Goal: Information Seeking & Learning: Learn about a topic

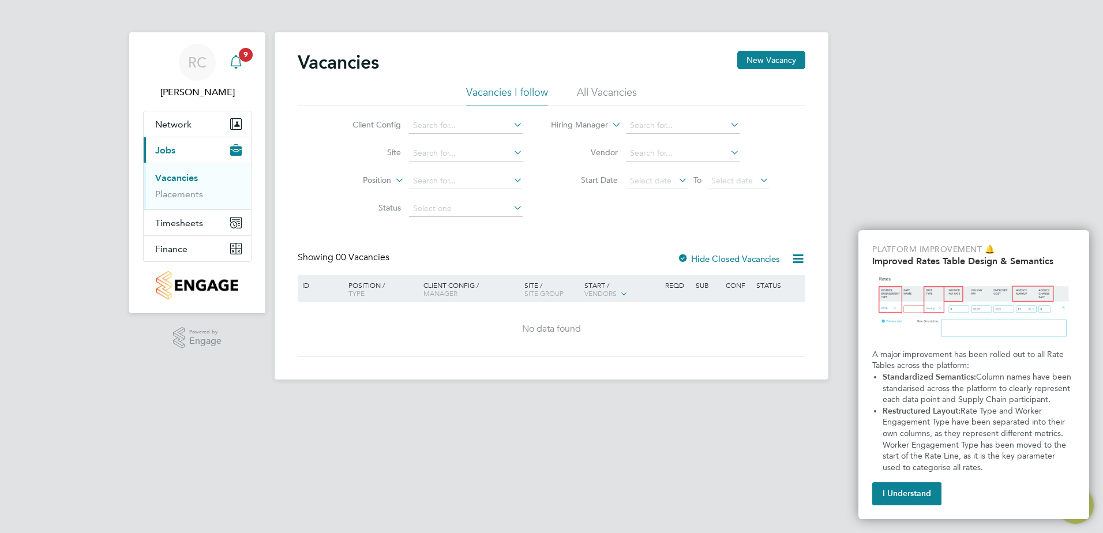
click at [243, 59] on span "9" at bounding box center [246, 55] width 14 height 14
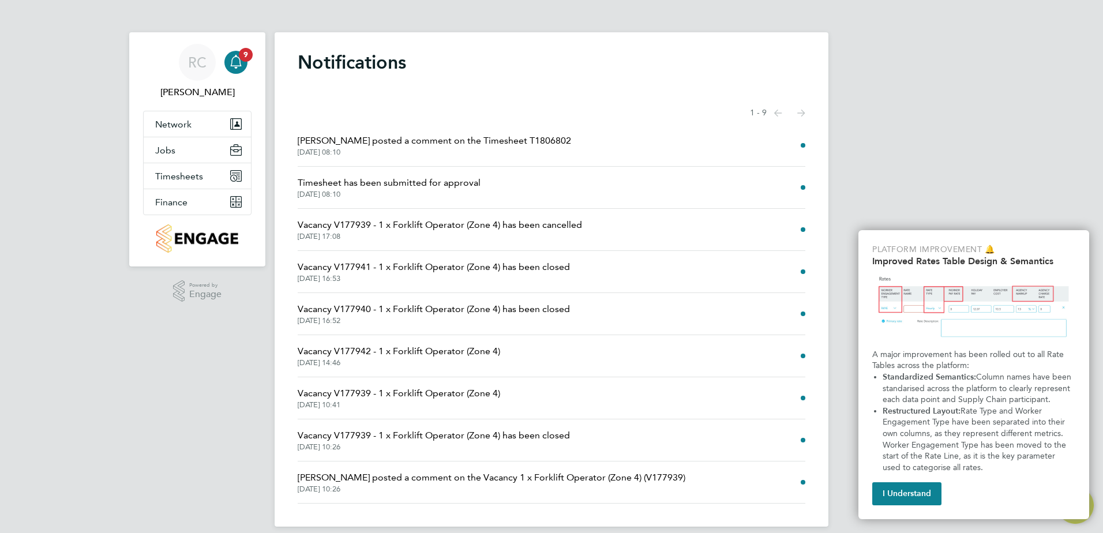
scroll to position [12, 0]
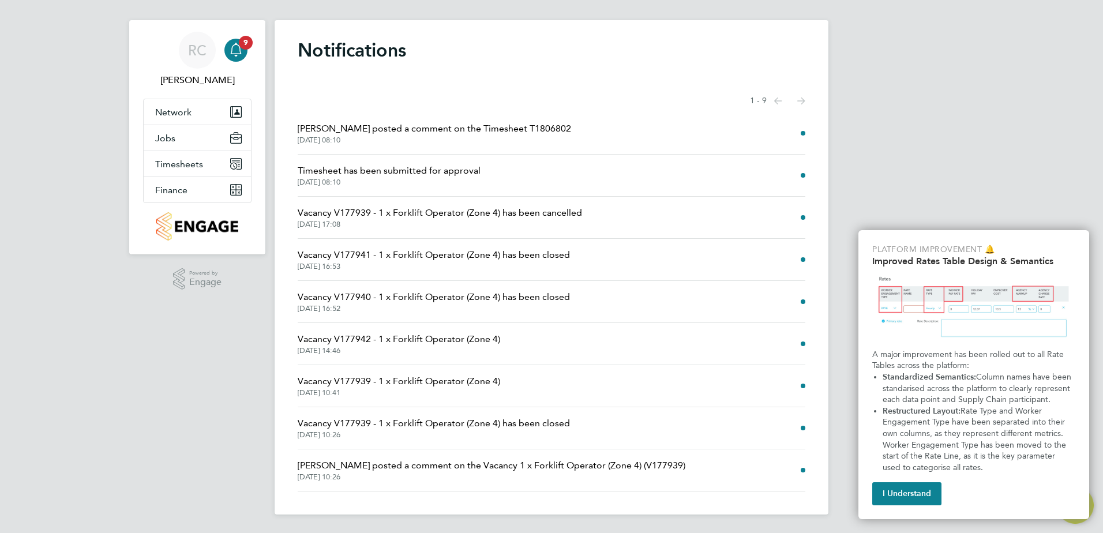
click at [362, 476] on span "[DATE] 10:26" at bounding box center [491, 476] width 387 height 9
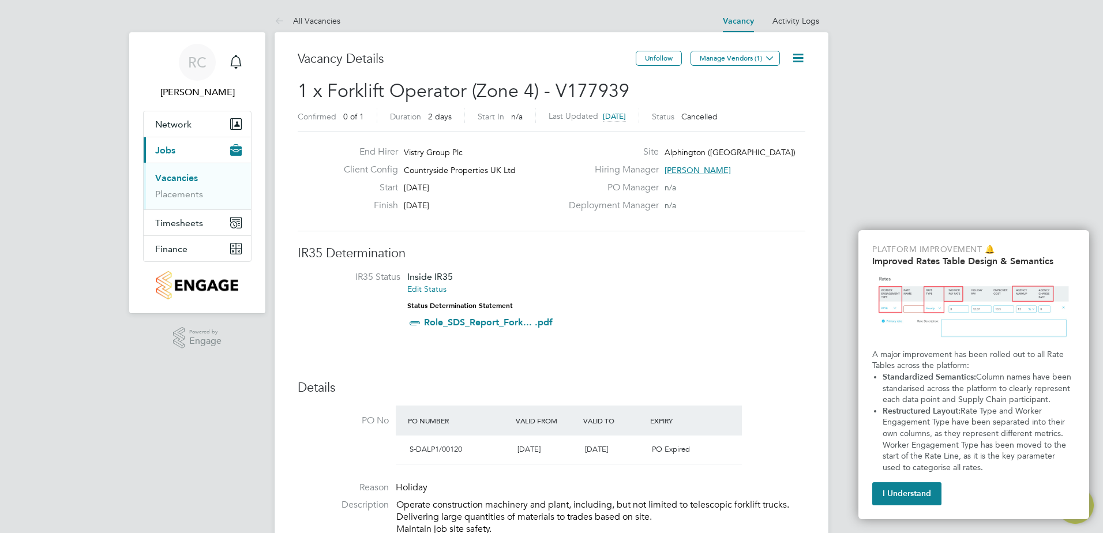
drag, startPoint x: 243, startPoint y: 59, endPoint x: 265, endPoint y: 77, distance: 28.4
click at [243, 59] on div "Main navigation" at bounding box center [235, 62] width 23 height 23
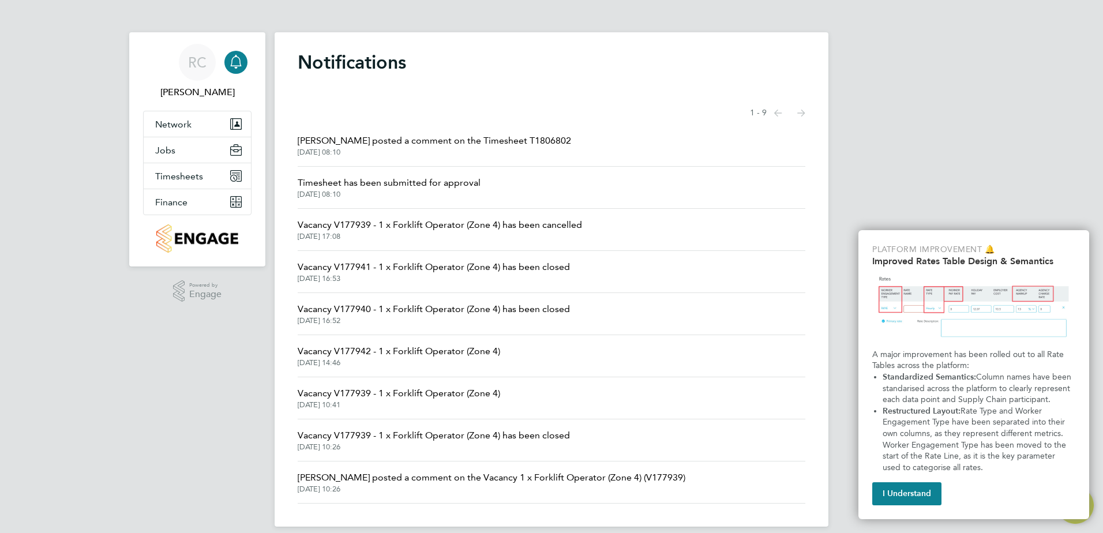
click at [382, 482] on span "[PERSON_NAME] posted a comment on the Vacancy 1 x Forklift Operator (Zone 4) (V…" at bounding box center [491, 478] width 387 height 14
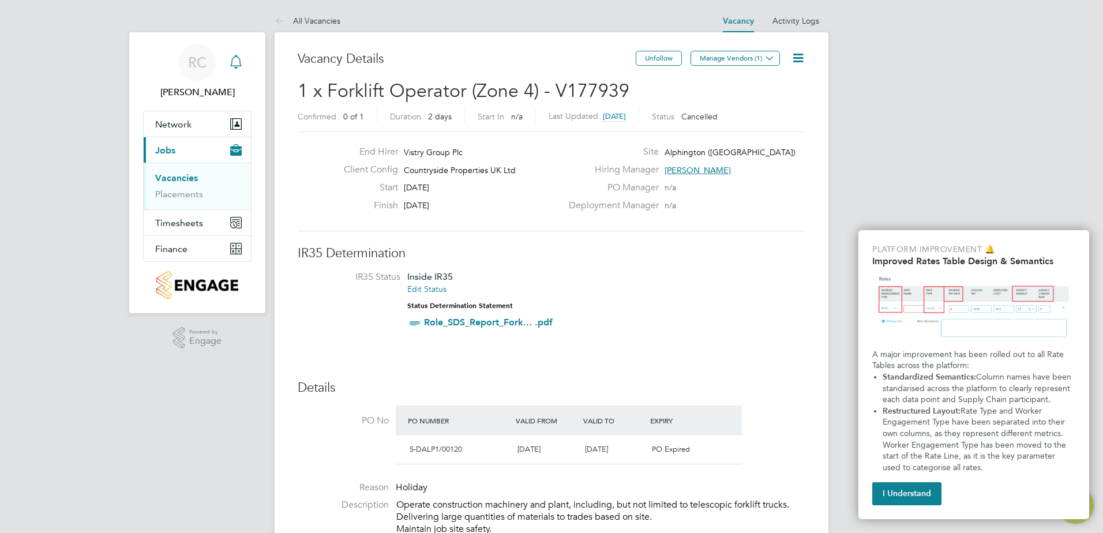
click at [236, 58] on icon "Main navigation" at bounding box center [236, 62] width 14 height 14
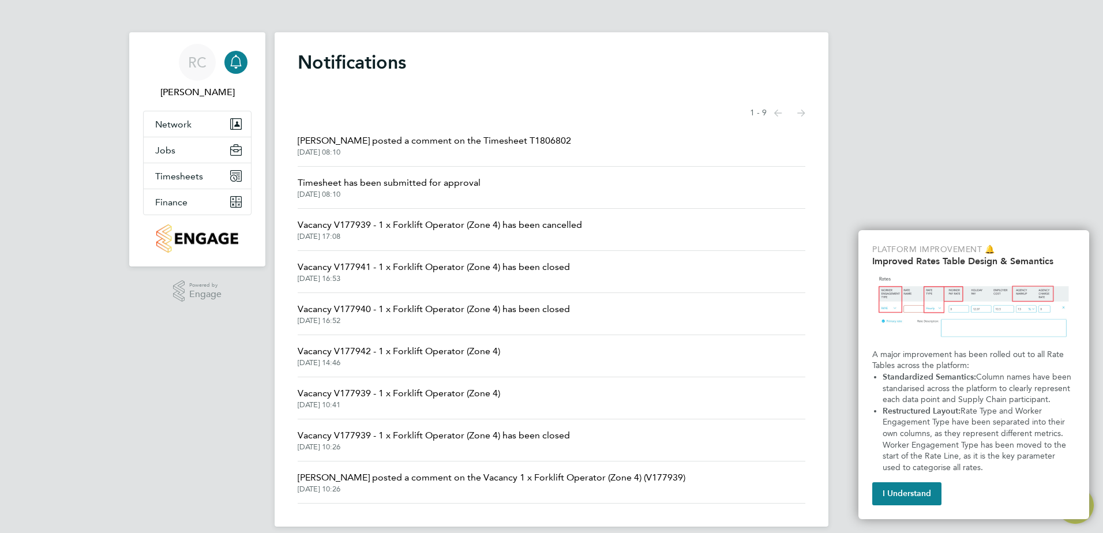
click at [355, 441] on span "Vacancy V177939 - 1 x Forklift Operator (Zone 4) has been closed" at bounding box center [434, 435] width 272 height 14
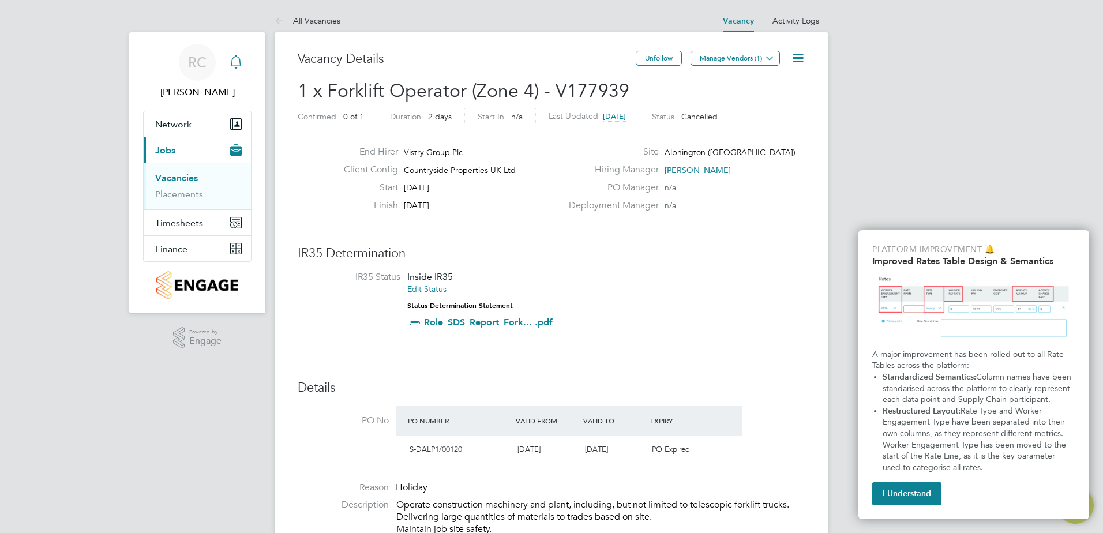
click at [239, 58] on icon "Main navigation" at bounding box center [236, 62] width 14 height 14
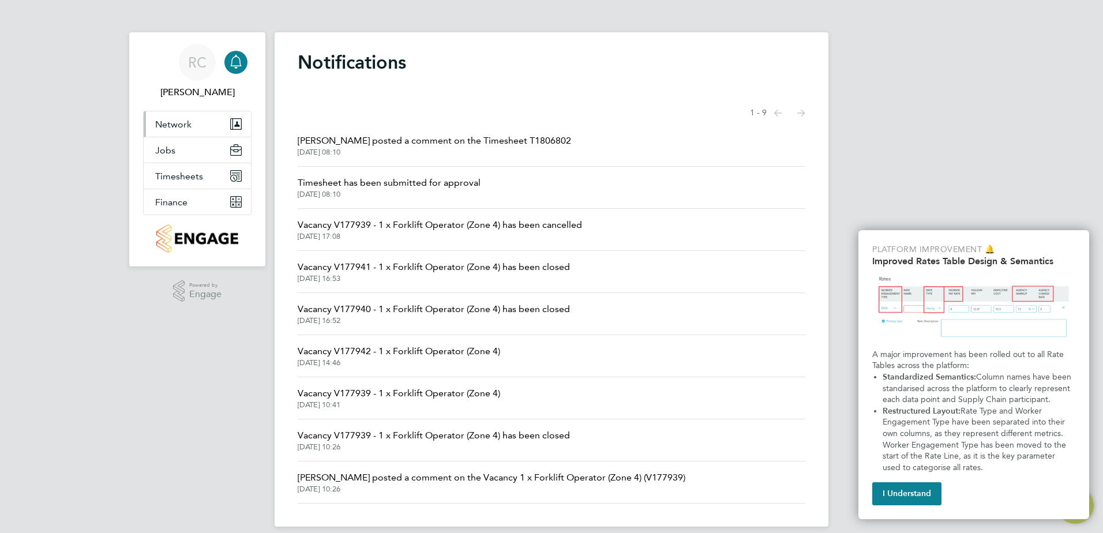
click at [173, 124] on span "Network" at bounding box center [173, 124] width 36 height 11
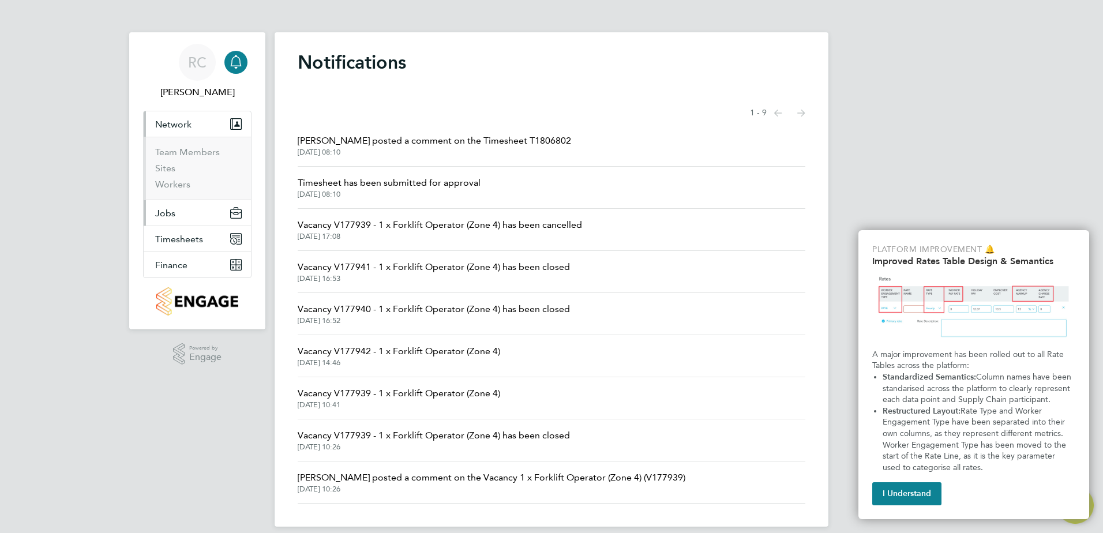
click at [167, 208] on span "Jobs" at bounding box center [165, 213] width 20 height 11
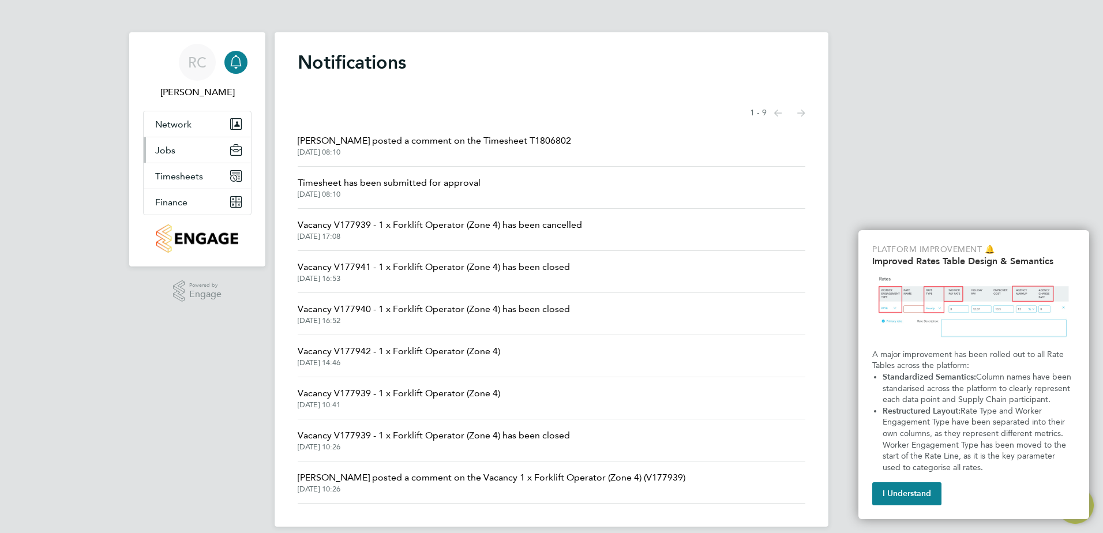
click at [173, 151] on span "Jobs" at bounding box center [165, 150] width 20 height 11
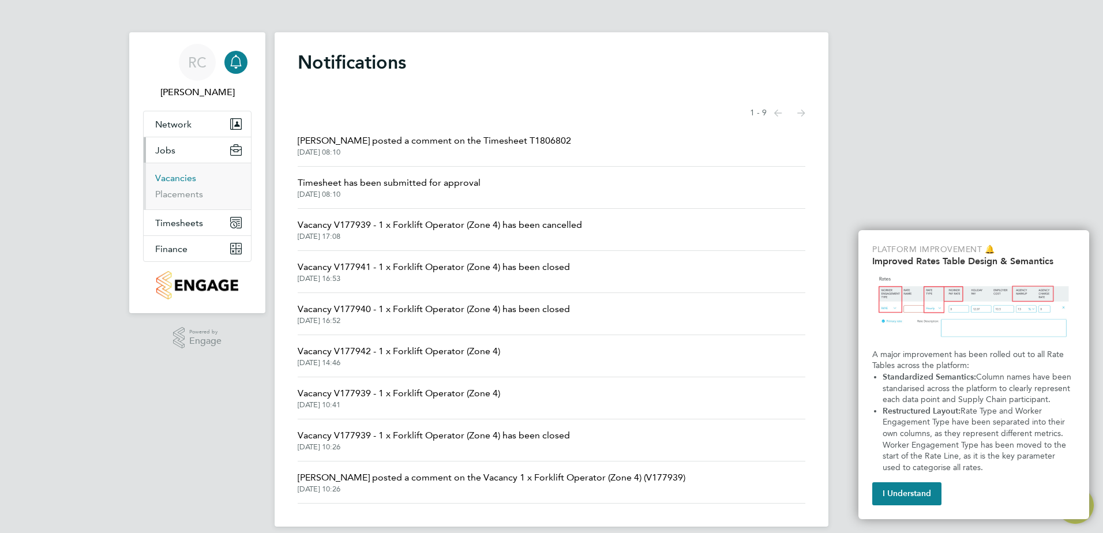
click at [178, 178] on link "Vacancies" at bounding box center [175, 177] width 41 height 11
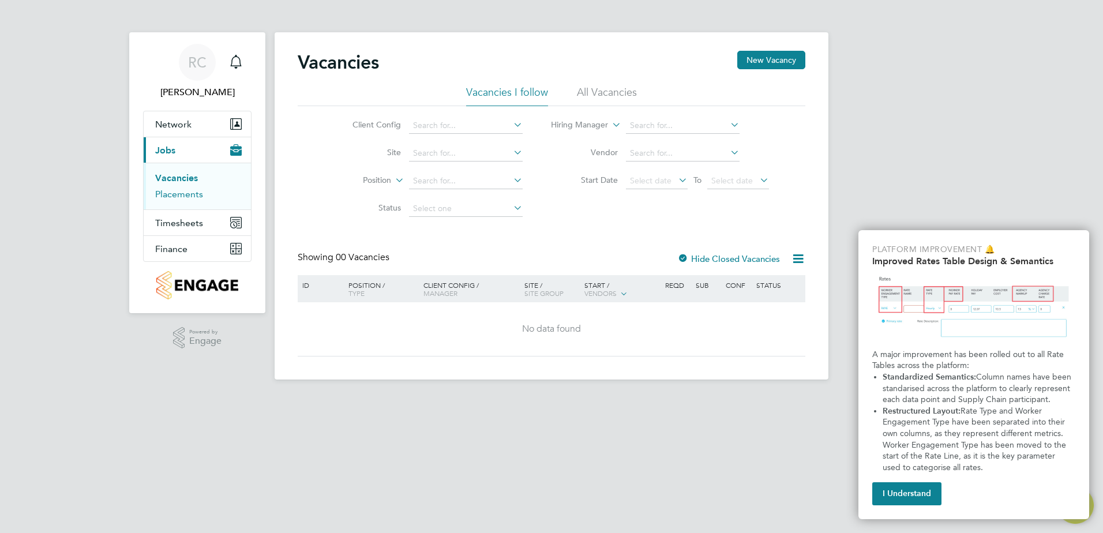
click at [172, 193] on link "Placements" at bounding box center [179, 194] width 48 height 11
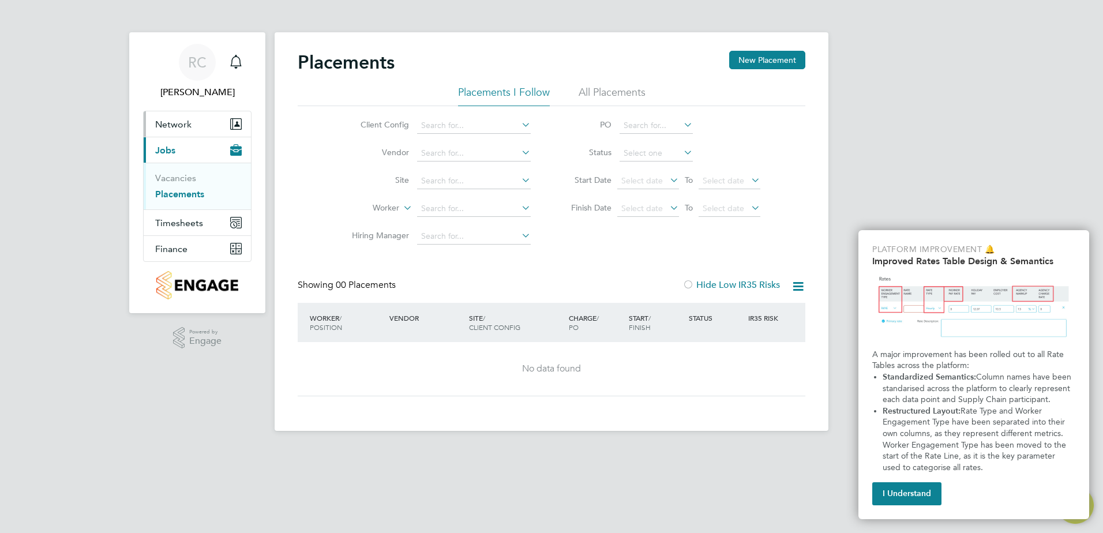
click at [171, 125] on span "Network" at bounding box center [173, 124] width 36 height 11
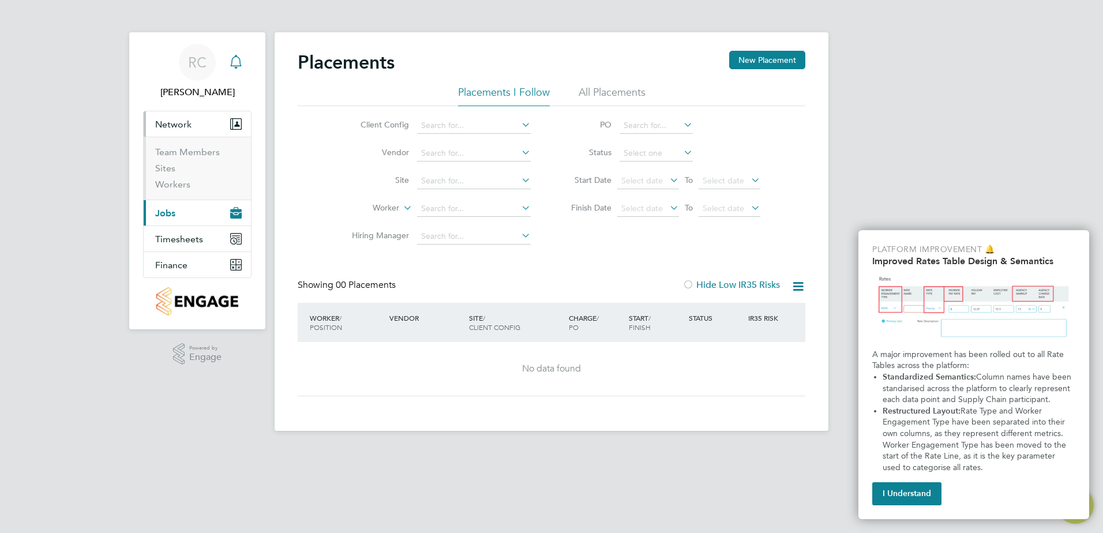
click at [234, 67] on icon "Main navigation" at bounding box center [236, 62] width 14 height 14
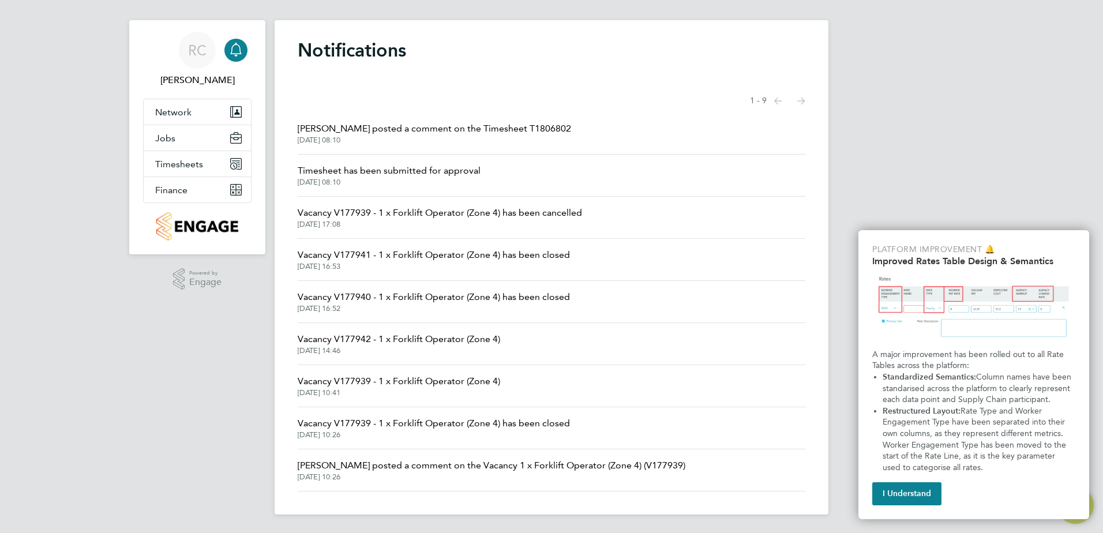
click at [391, 172] on span "Timesheet has been submitted for approval" at bounding box center [389, 171] width 183 height 14
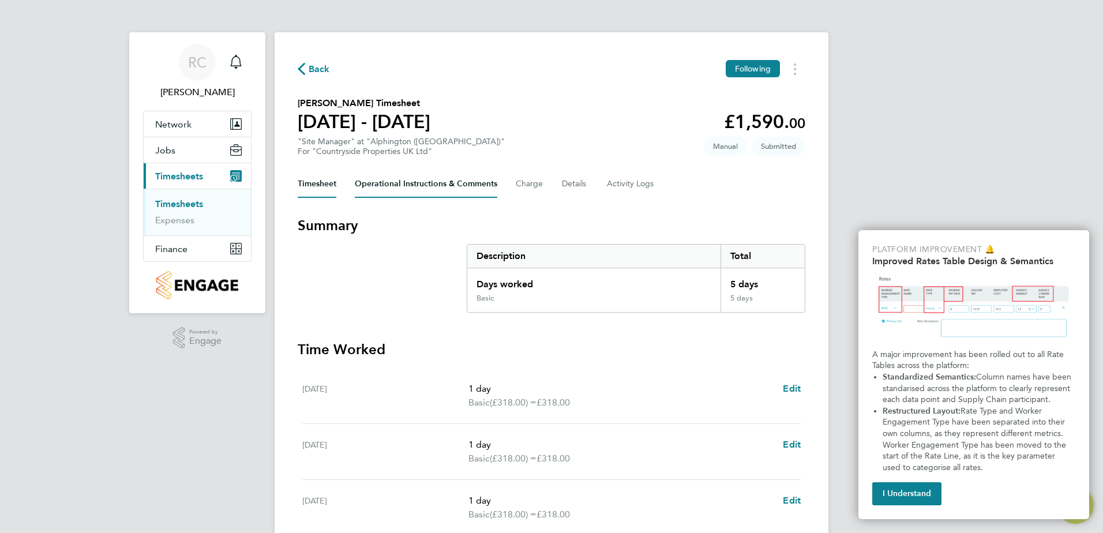
click at [407, 182] on Comments-tab "Operational Instructions & Comments" at bounding box center [426, 184] width 142 height 28
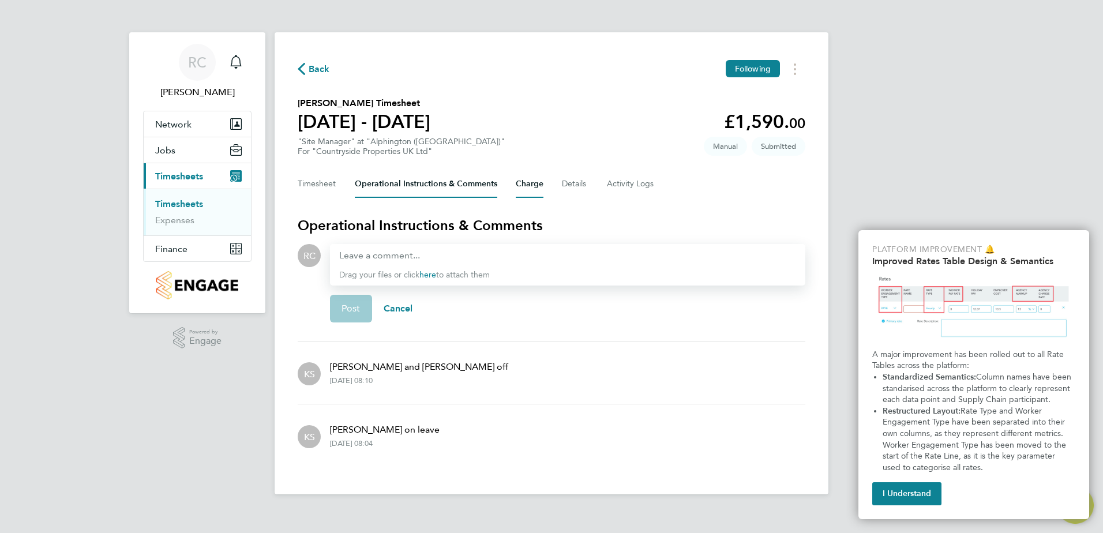
click at [520, 179] on button "Charge" at bounding box center [530, 184] width 28 height 28
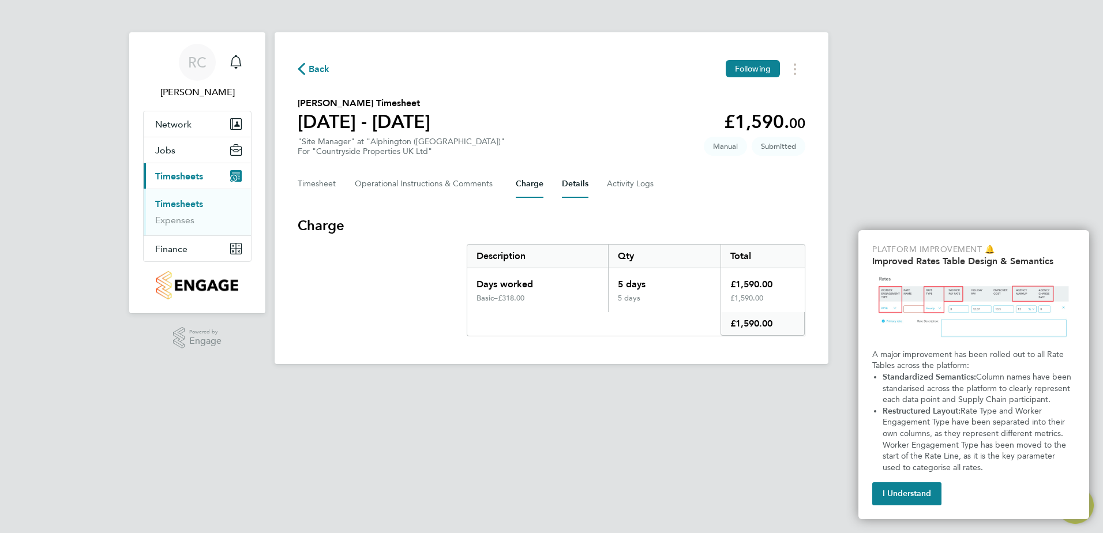
click at [572, 185] on button "Details" at bounding box center [575, 184] width 27 height 28
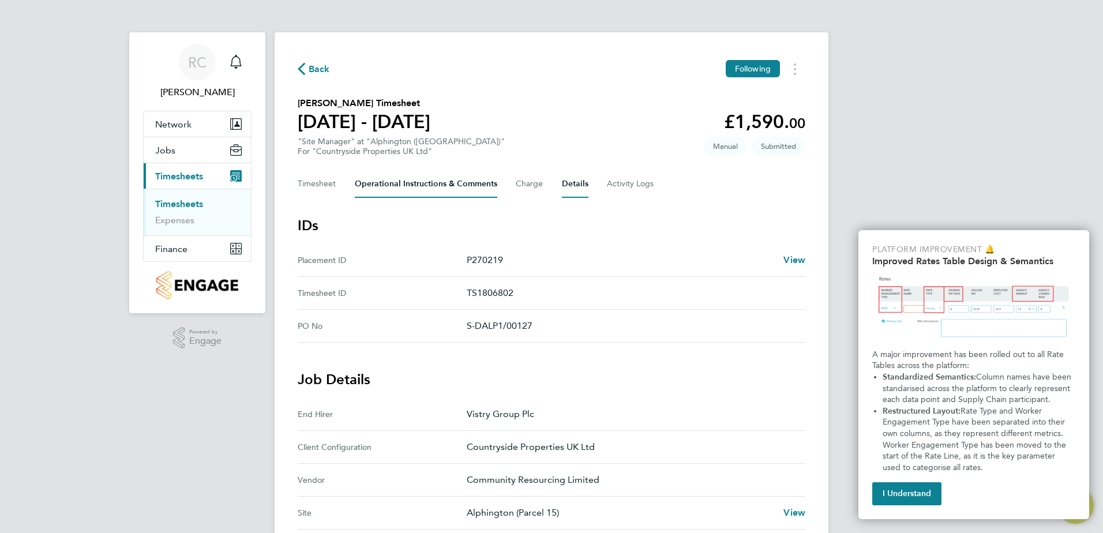
click at [437, 187] on Comments-tab "Operational Instructions & Comments" at bounding box center [426, 184] width 142 height 28
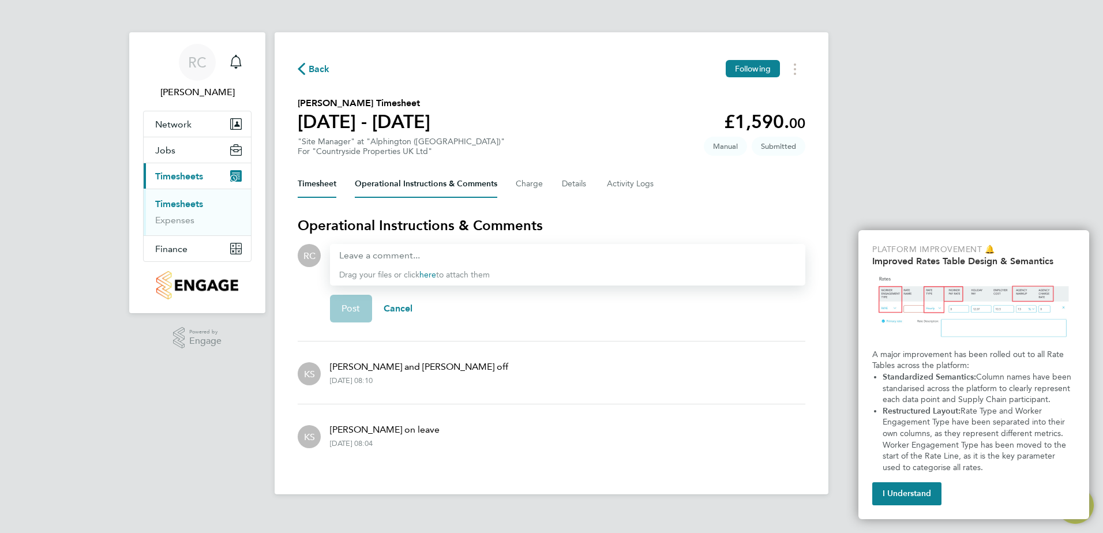
click at [321, 185] on button "Timesheet" at bounding box center [317, 184] width 39 height 28
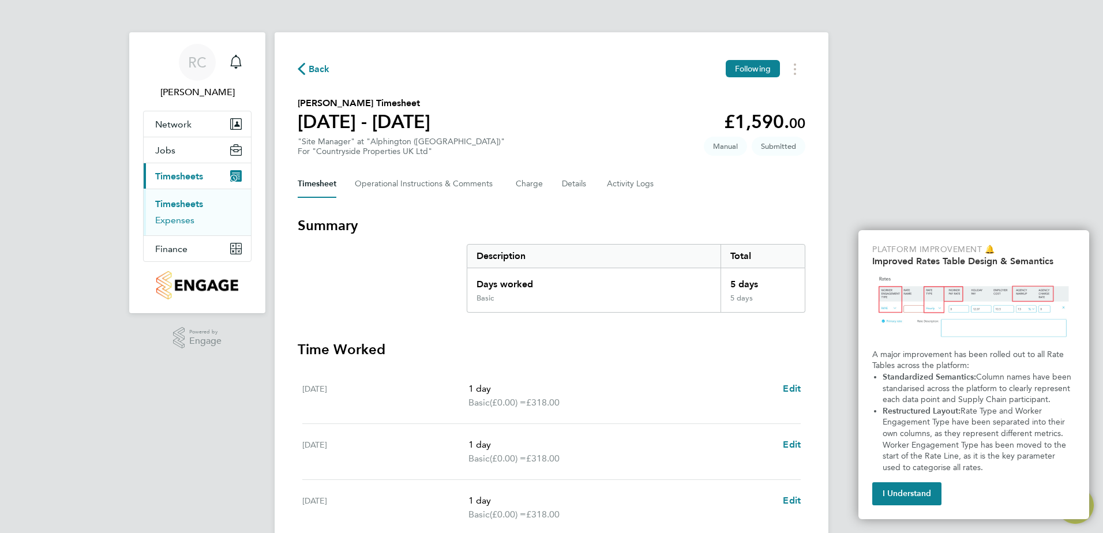
click at [180, 222] on link "Expenses" at bounding box center [174, 220] width 39 height 11
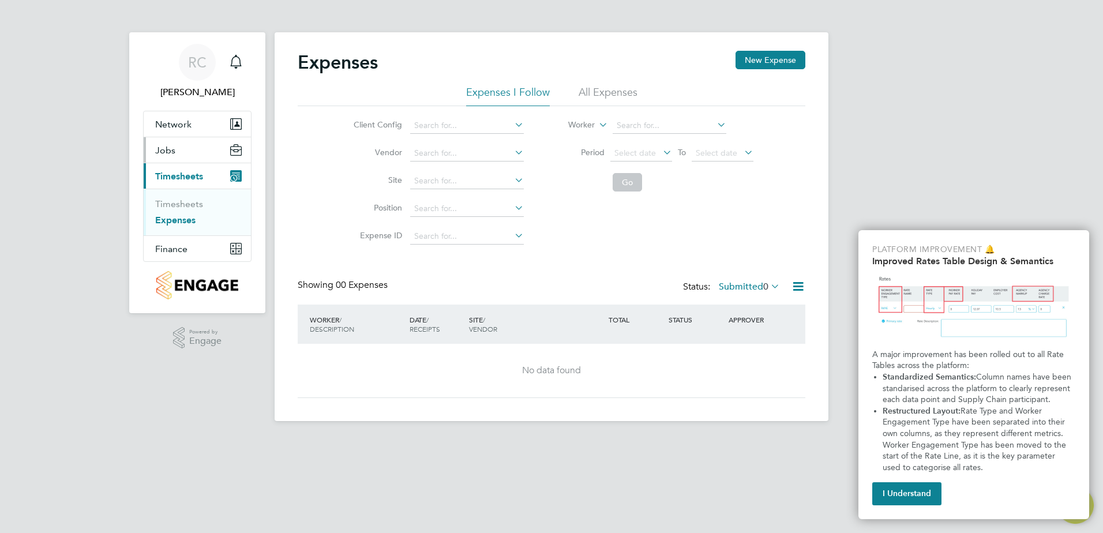
click at [164, 148] on span "Jobs" at bounding box center [165, 150] width 20 height 11
click at [167, 193] on link "Placements" at bounding box center [179, 194] width 48 height 11
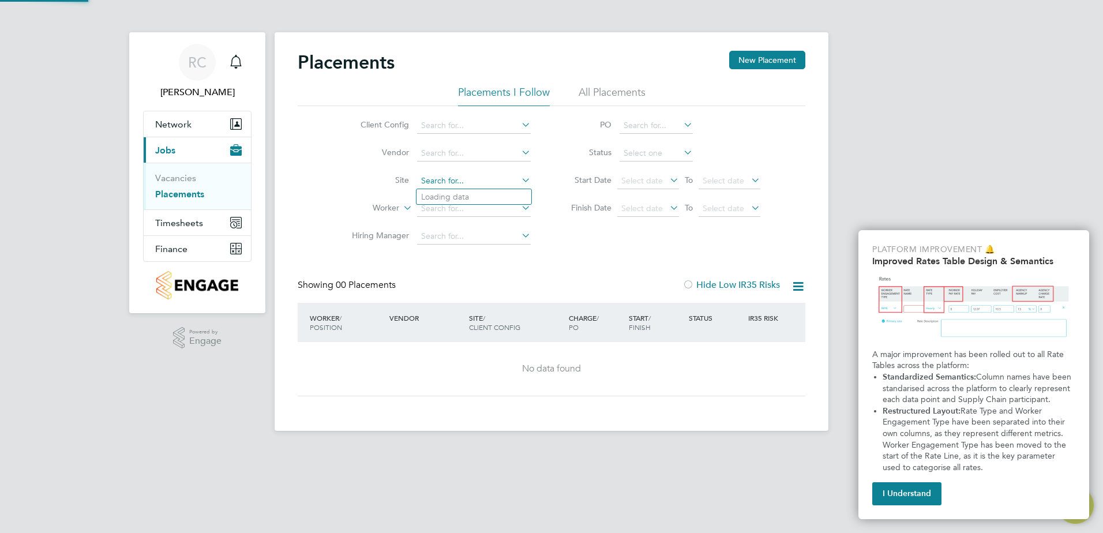
click at [427, 180] on input at bounding box center [474, 181] width 114 height 16
click at [452, 222] on li "Alphington ([GEOGRAPHIC_DATA])" at bounding box center [486, 226] width 140 height 15
type input "Alphington ([GEOGRAPHIC_DATA])"
click at [516, 181] on input at bounding box center [474, 181] width 114 height 16
click at [475, 178] on input at bounding box center [474, 181] width 114 height 16
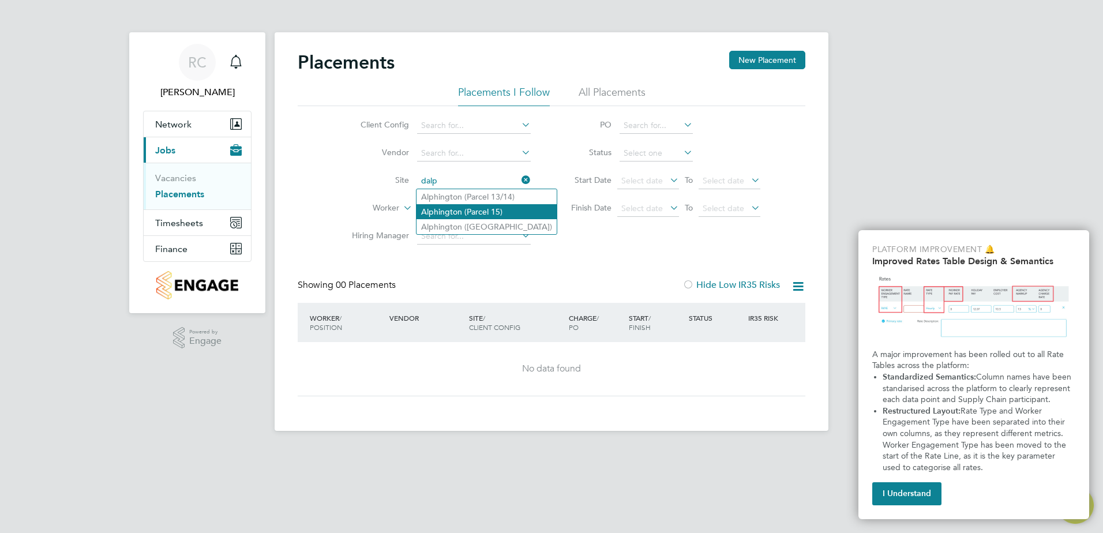
click at [491, 213] on li "Alphington (Parcel 15)" at bounding box center [486, 211] width 140 height 15
type input "Alphington (Parcel 15)"
click at [505, 181] on input at bounding box center [474, 181] width 114 height 16
click at [501, 207] on input at bounding box center [474, 209] width 114 height 16
click at [464, 179] on input at bounding box center [474, 181] width 114 height 16
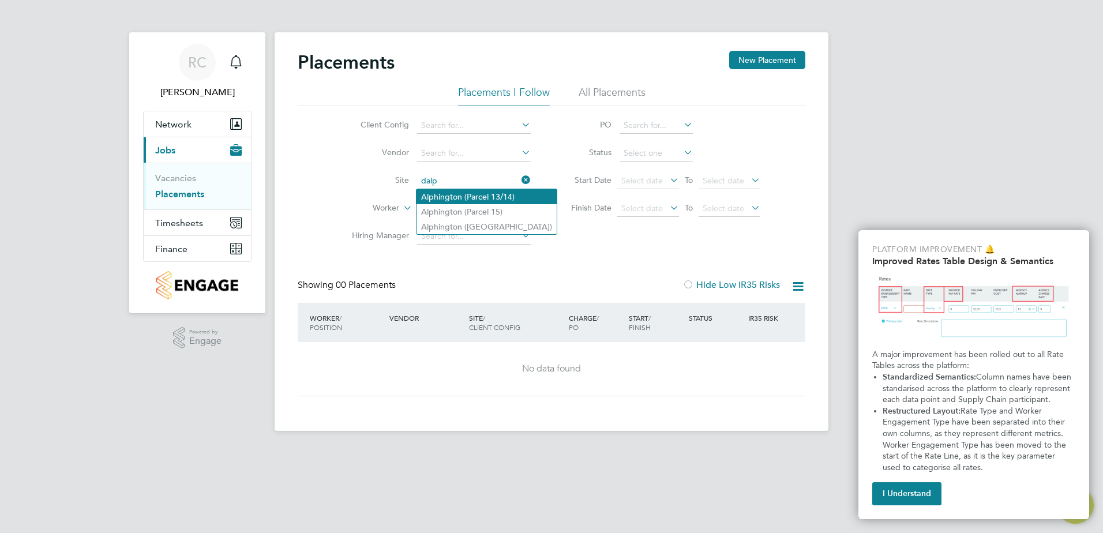
click at [465, 201] on li "Alphington (Parcel 13/14)" at bounding box center [486, 196] width 140 height 15
type input "Alphington (Parcel 13/14)"
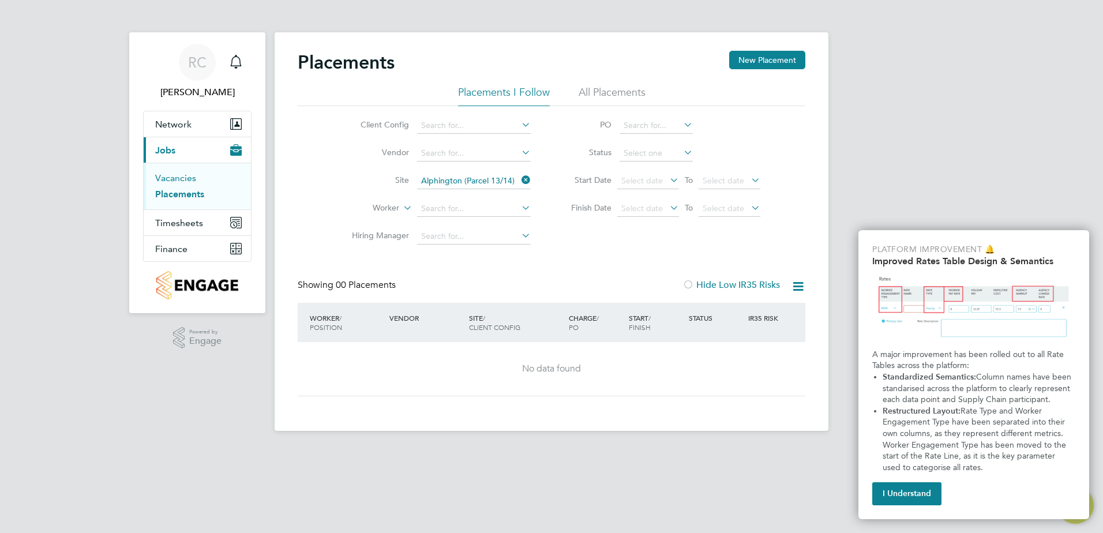
click at [188, 176] on link "Vacancies" at bounding box center [175, 177] width 41 height 11
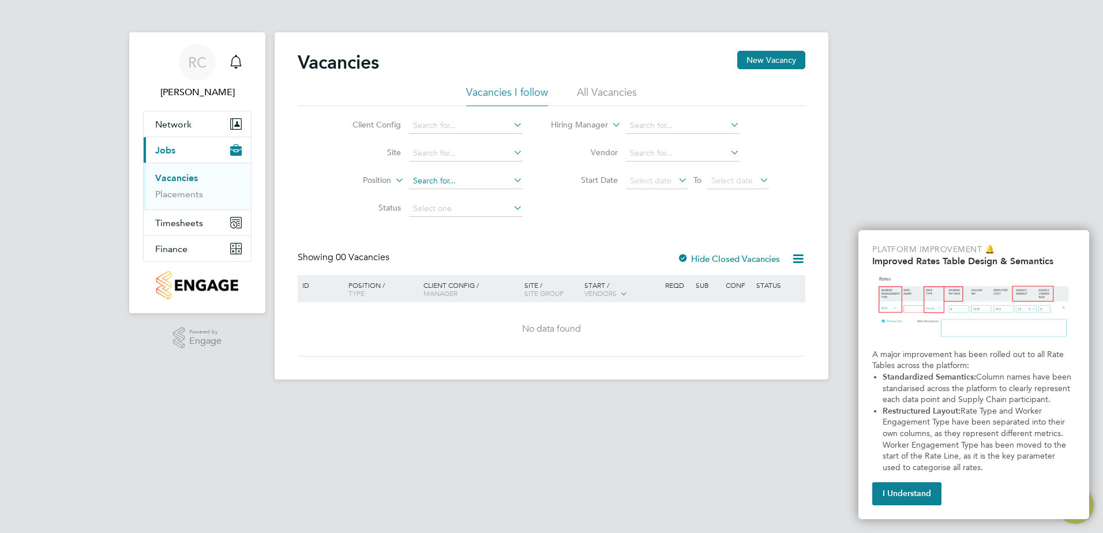
click at [443, 182] on input at bounding box center [466, 181] width 114 height 16
click at [438, 155] on input at bounding box center [466, 153] width 114 height 16
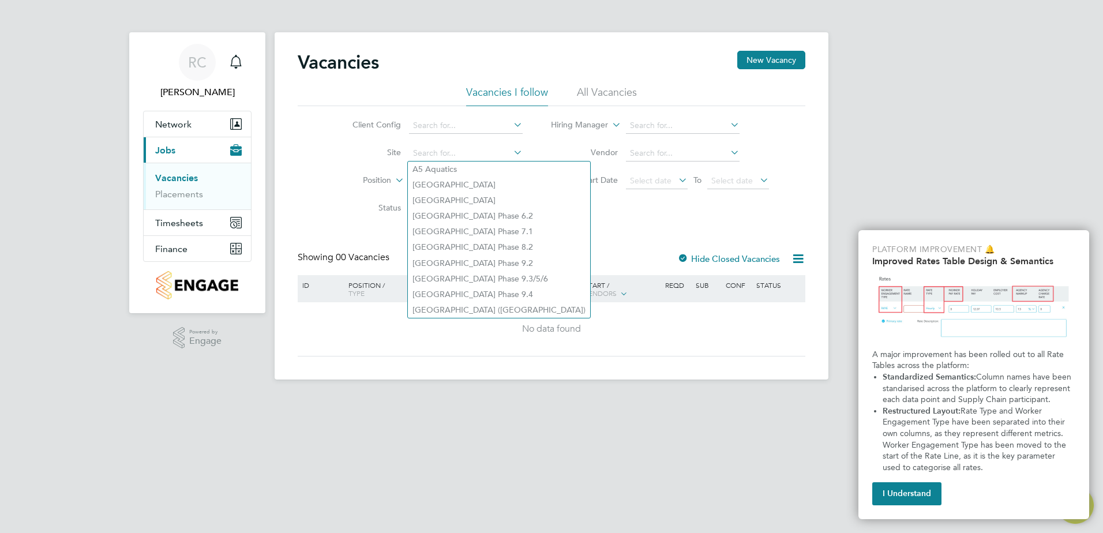
click at [566, 212] on div "Client Config Site Position Status Hiring Manager Vendor Start Date Select date…" at bounding box center [551, 164] width 507 height 116
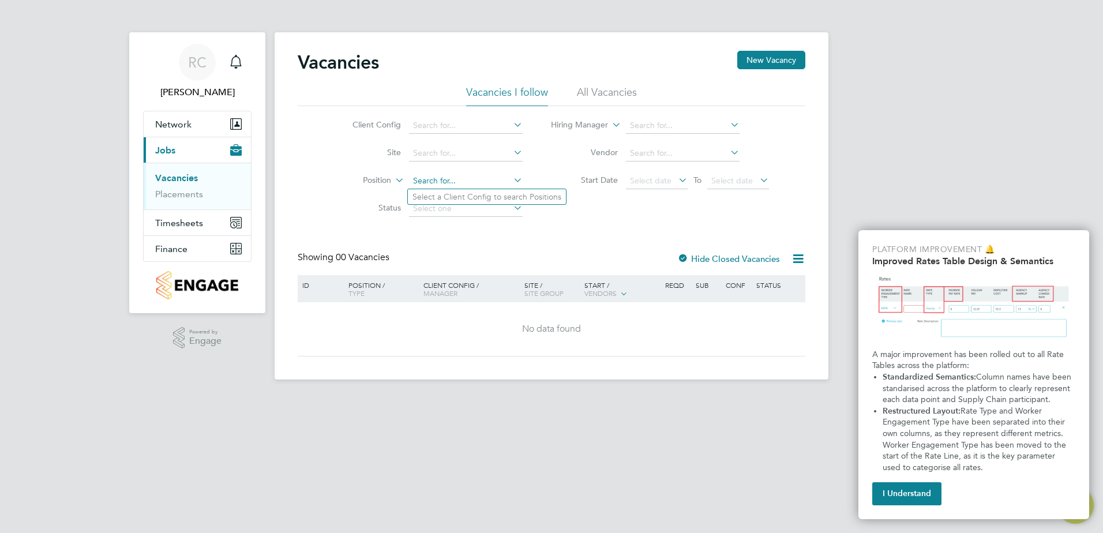
click at [439, 183] on input at bounding box center [466, 181] width 114 height 16
type input "site manager"
click at [440, 184] on input at bounding box center [466, 181] width 114 height 16
click at [438, 178] on input "site manager" at bounding box center [466, 181] width 114 height 16
type input "site manager"
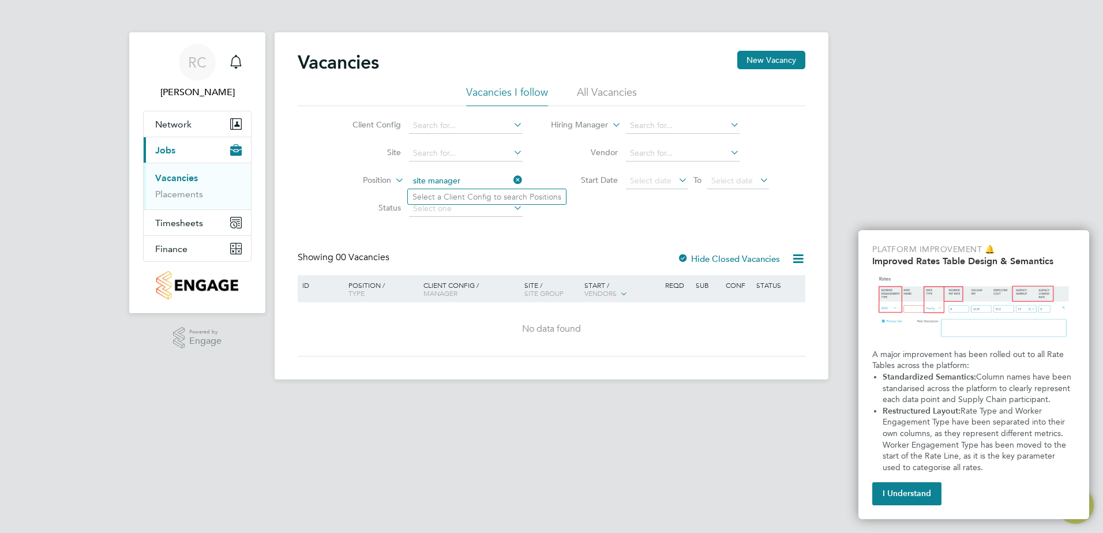
click at [493, 195] on li "Select a Client Config to search Positions" at bounding box center [487, 196] width 158 height 15
